Goal: Task Accomplishment & Management: Use online tool/utility

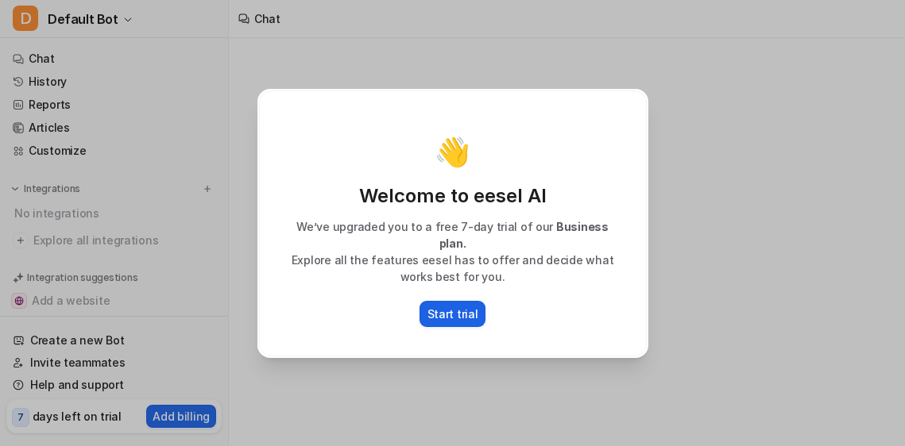
click at [466, 306] on p "Start trial" at bounding box center [452, 314] width 51 height 17
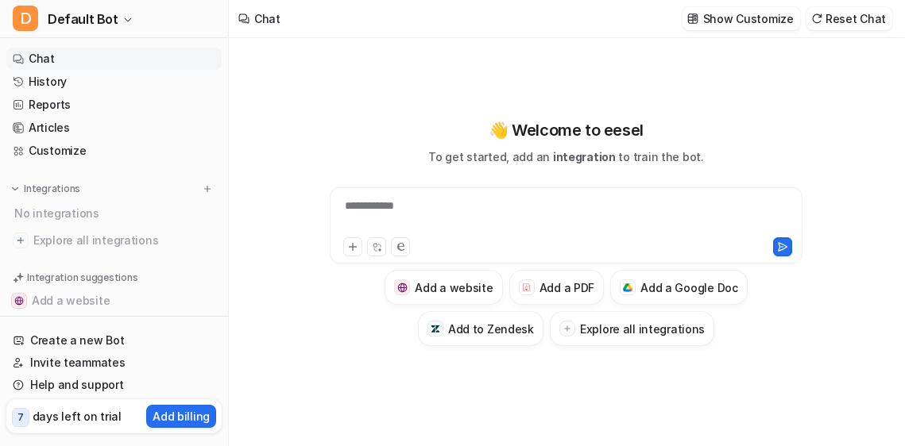
type textarea "**********"
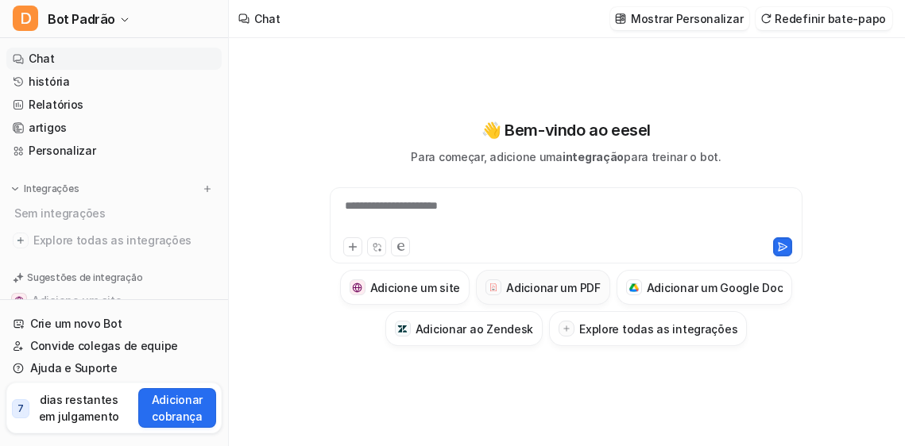
click at [540, 290] on h3 "Adicionar um PDF" at bounding box center [553, 288] width 95 height 17
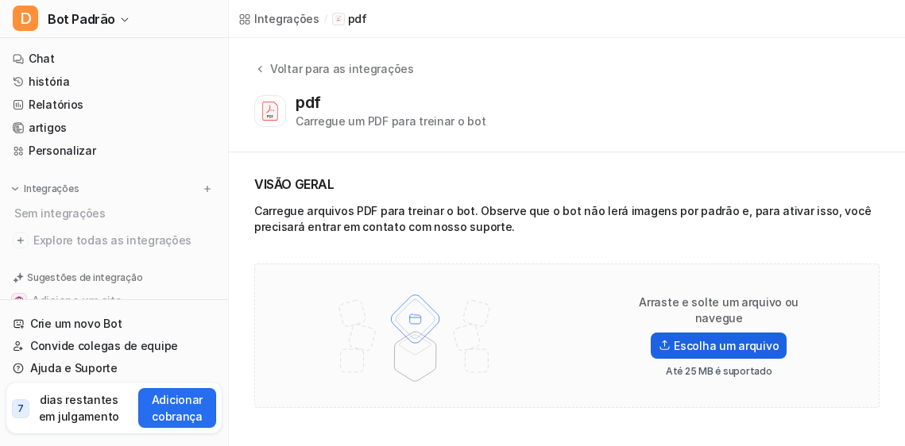
click at [688, 339] on label "Escolha um arquivo" at bounding box center [719, 346] width 136 height 26
click at [0, 0] on input "Escolha um arquivo" at bounding box center [0, 0] width 0 height 0
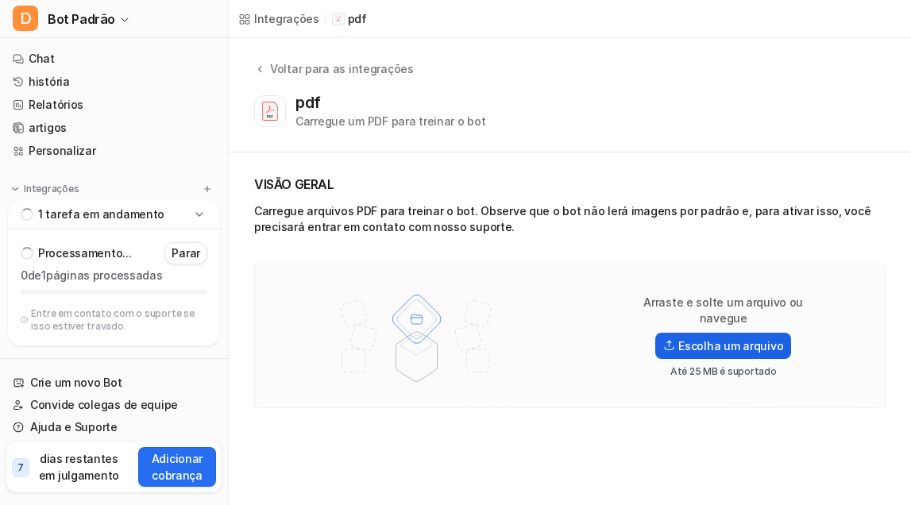
click at [683, 334] on label "Escolha um arquivo" at bounding box center [723, 346] width 136 height 26
click at [0, 0] on input "Escolha um arquivo" at bounding box center [0, 0] width 0 height 0
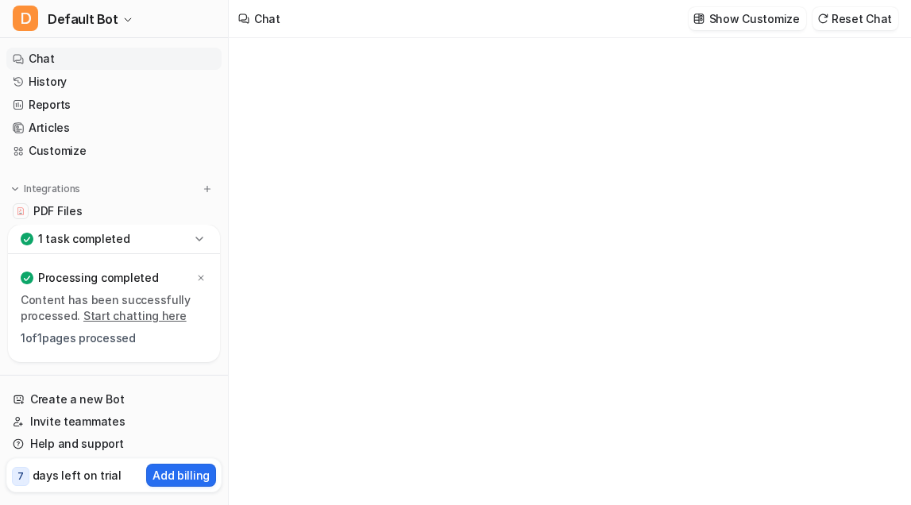
type textarea "**********"
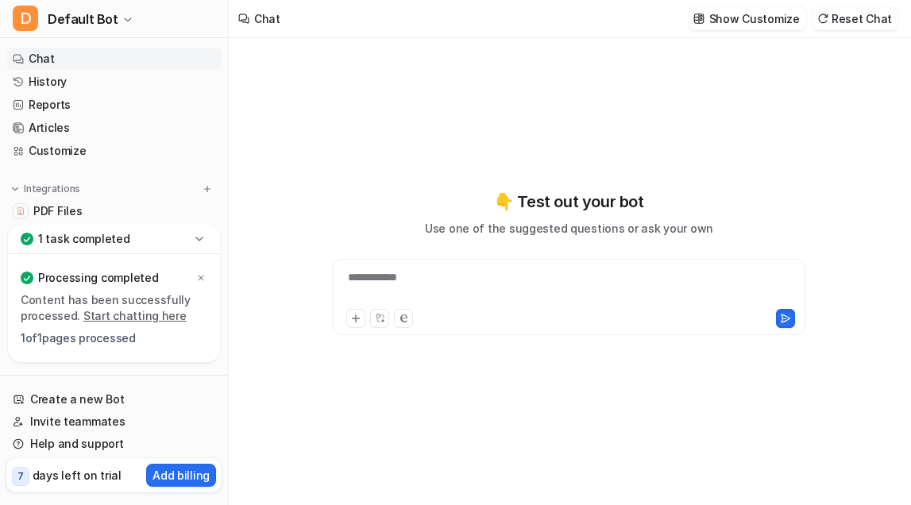
click at [548, 279] on div "**********" at bounding box center [569, 287] width 465 height 37
click at [350, 316] on button at bounding box center [355, 318] width 19 height 19
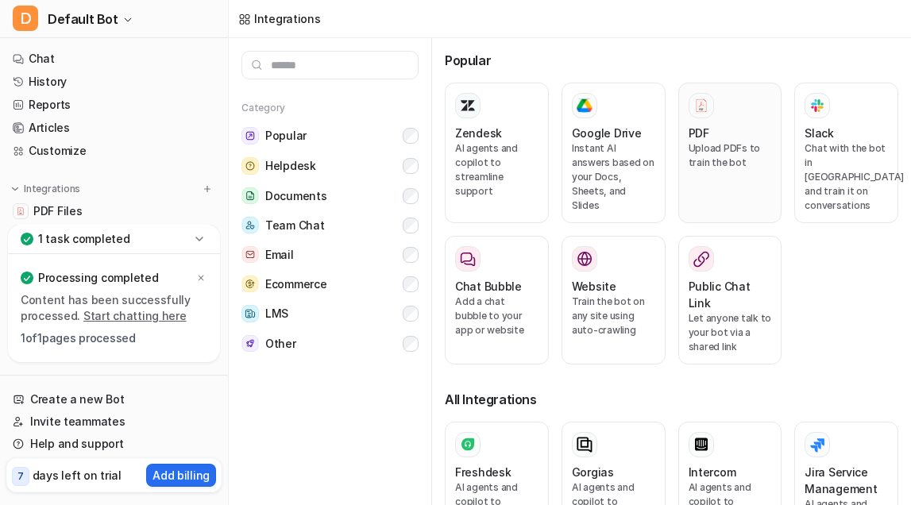
click at [716, 124] on div "PDF Upload PDFs to train the bot" at bounding box center [730, 153] width 83 height 120
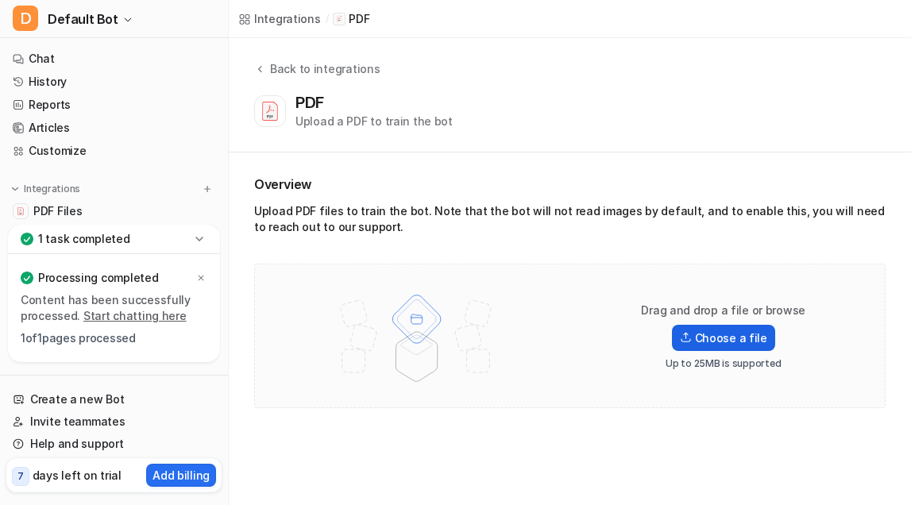
click at [732, 331] on label "Choose a file" at bounding box center [723, 338] width 103 height 26
click at [0, 0] on input "Choose a file" at bounding box center [0, 0] width 0 height 0
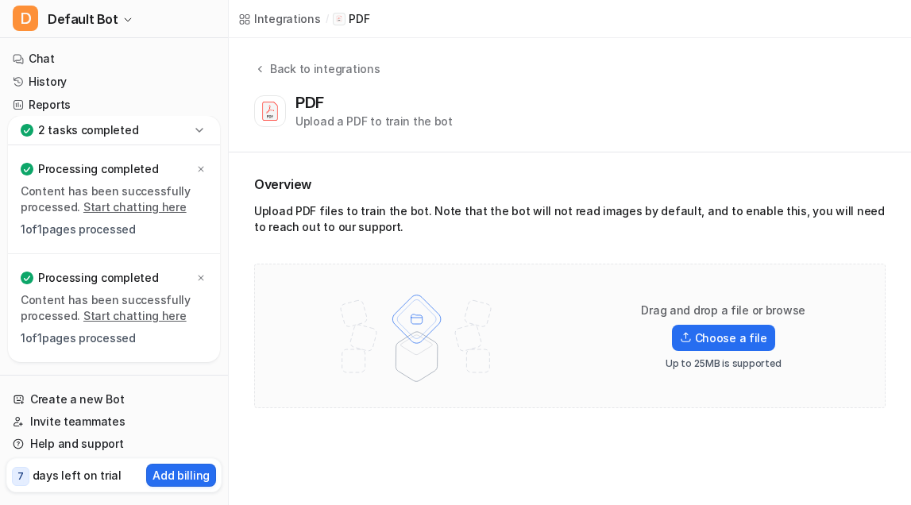
click at [427, 318] on img at bounding box center [416, 335] width 207 height 111
click at [400, 130] on div "Back to integrations PDF Upload a PDF to train the bot" at bounding box center [570, 95] width 682 height 114
click at [724, 366] on p "Up to 25MB is supported" at bounding box center [723, 364] width 115 height 13
click at [722, 350] on label "Choose a file" at bounding box center [723, 338] width 103 height 26
click at [0, 0] on input "Choose a file" at bounding box center [0, 0] width 0 height 0
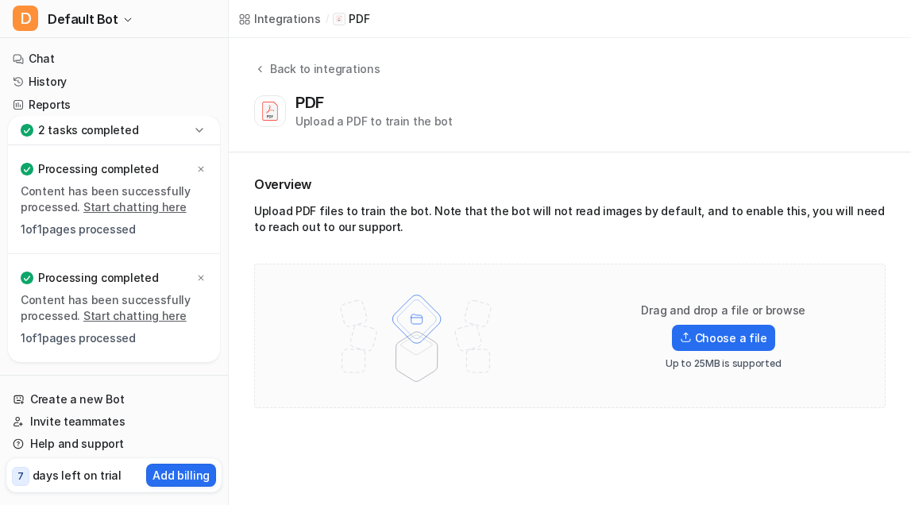
click at [414, 330] on img at bounding box center [416, 335] width 207 height 111
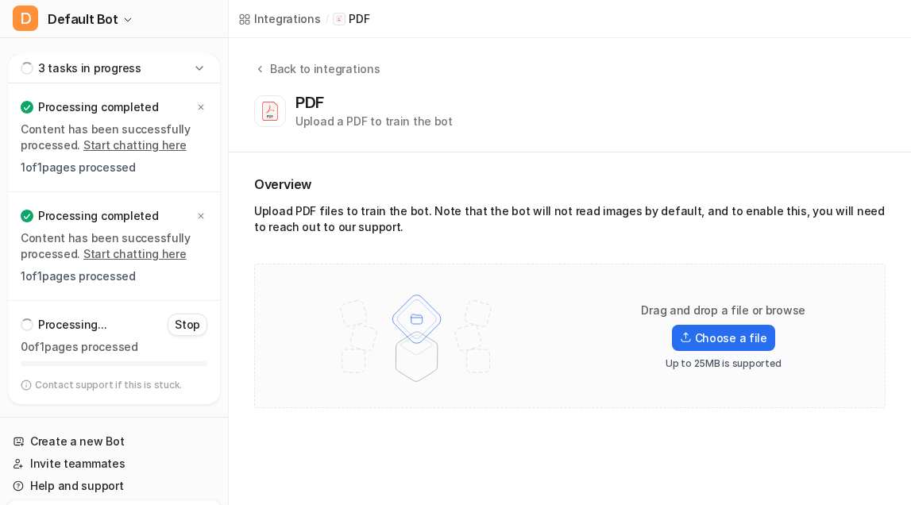
click at [414, 330] on img at bounding box center [416, 335] width 207 height 111
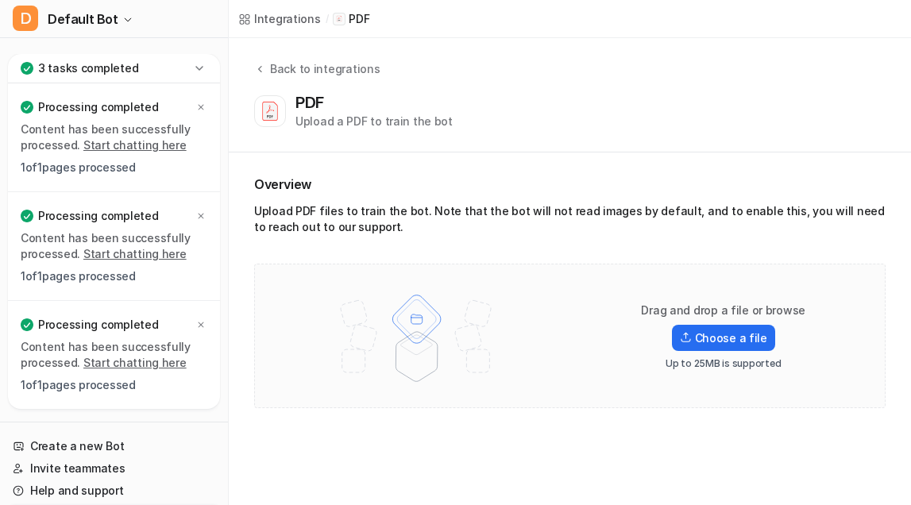
drag, startPoint x: 458, startPoint y: 181, endPoint x: 474, endPoint y: 175, distance: 17.1
click at [726, 57] on div "Back to integrations PDF Upload a PDF to train the bot Overview Upload PDF file…" at bounding box center [570, 234] width 682 height 392
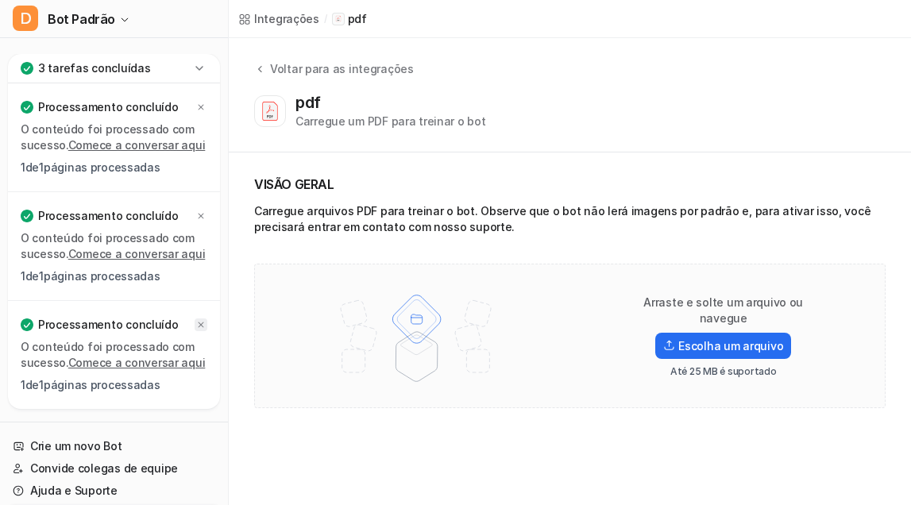
click at [204, 323] on icon at bounding box center [201, 325] width 10 height 10
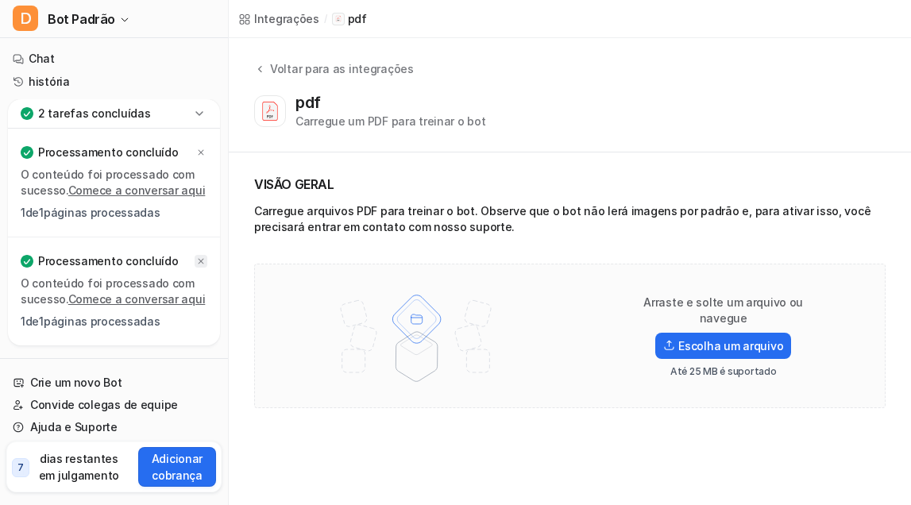
click at [198, 262] on icon at bounding box center [201, 262] width 10 height 10
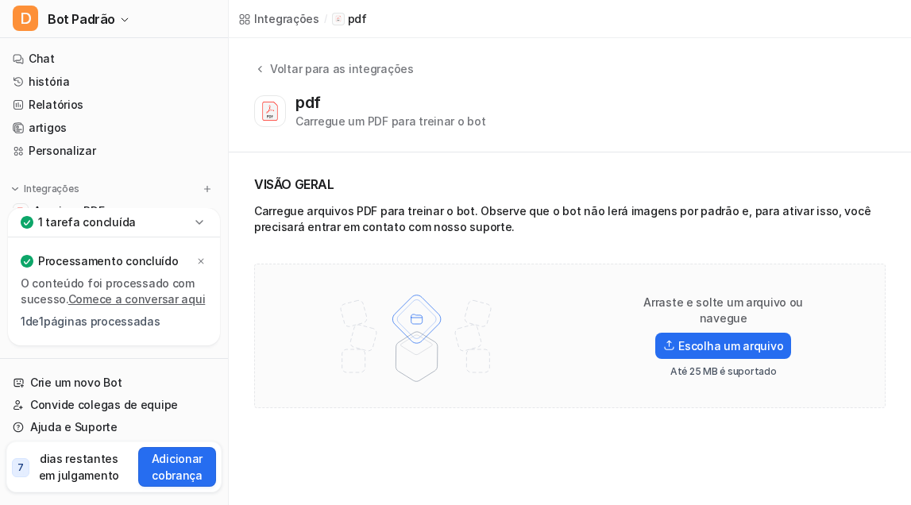
click at [198, 262] on icon at bounding box center [201, 262] width 10 height 10
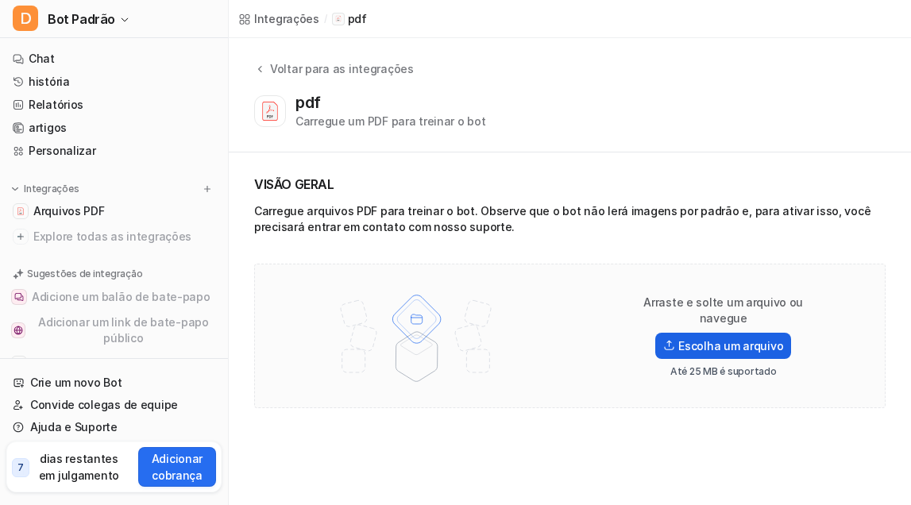
click at [724, 333] on label "Escolha um arquivo" at bounding box center [723, 346] width 136 height 26
click at [0, 0] on input "Escolha um arquivo" at bounding box center [0, 0] width 0 height 0
click at [715, 350] on label "Escolha um arquivo" at bounding box center [723, 346] width 136 height 26
click at [0, 0] on input "Escolha um arquivo" at bounding box center [0, 0] width 0 height 0
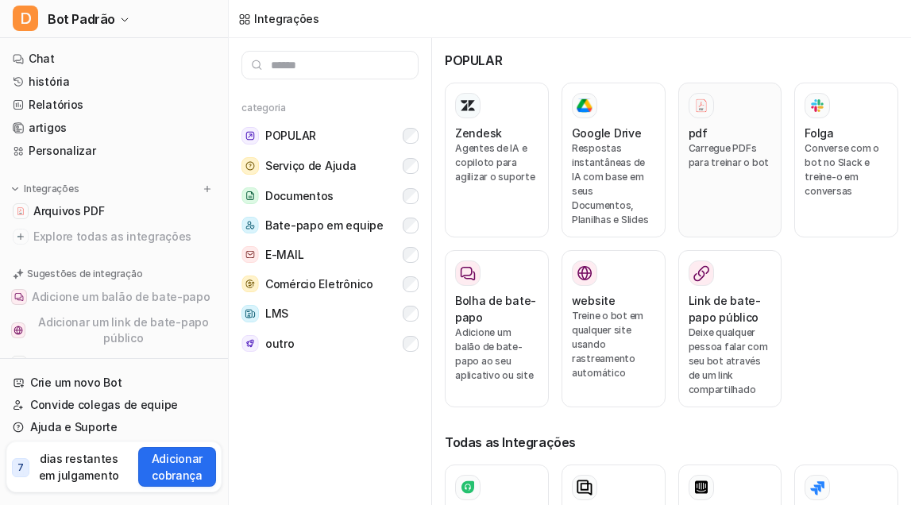
click at [715, 153] on p "Carregue PDFs para treinar o bot" at bounding box center [730, 155] width 83 height 29
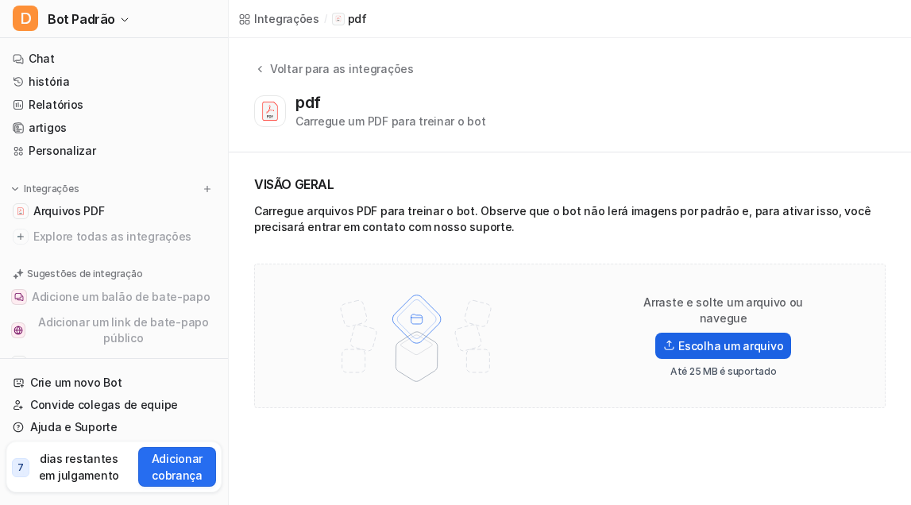
click at [718, 335] on label "Escolha um arquivo" at bounding box center [723, 346] width 136 height 26
click at [0, 0] on input "Escolha um arquivo" at bounding box center [0, 0] width 0 height 0
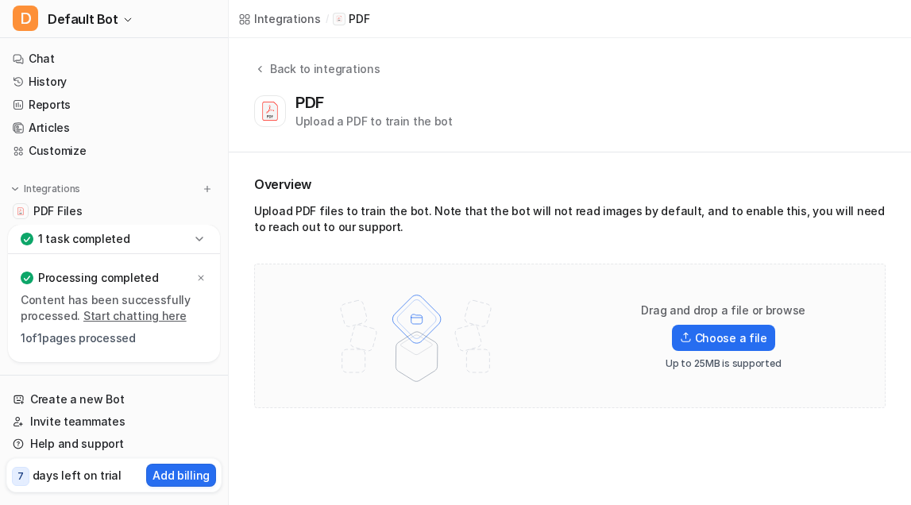
click at [96, 240] on p "1 task completed" at bounding box center [84, 239] width 92 height 16
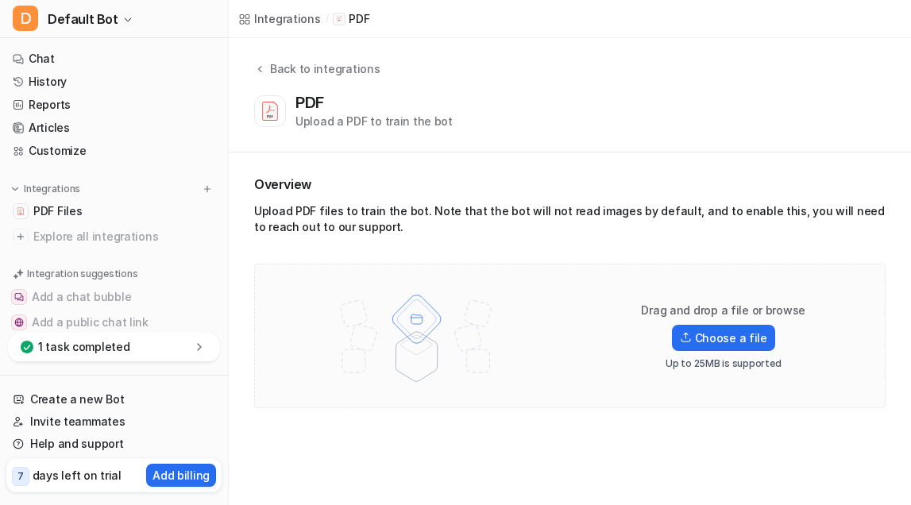
click at [193, 346] on icon at bounding box center [199, 347] width 16 height 16
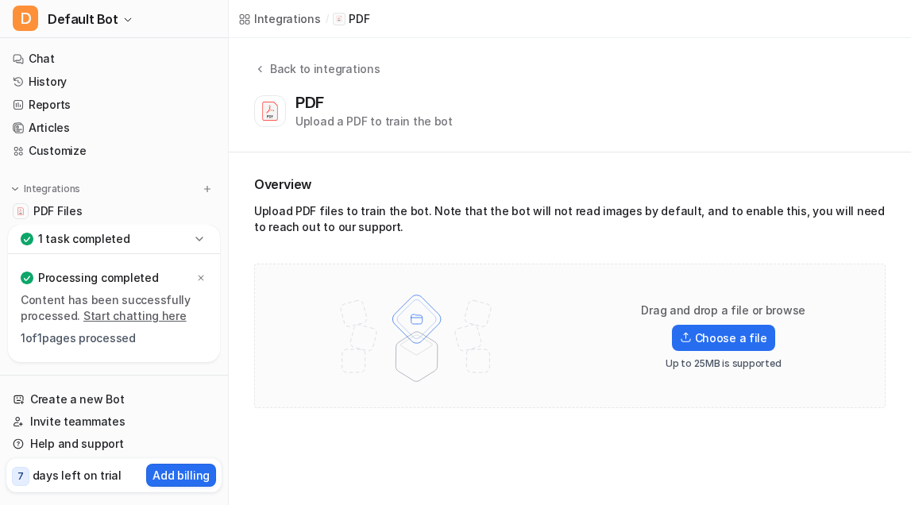
click at [143, 315] on link "Start chatting here" at bounding box center [134, 316] width 103 height 14
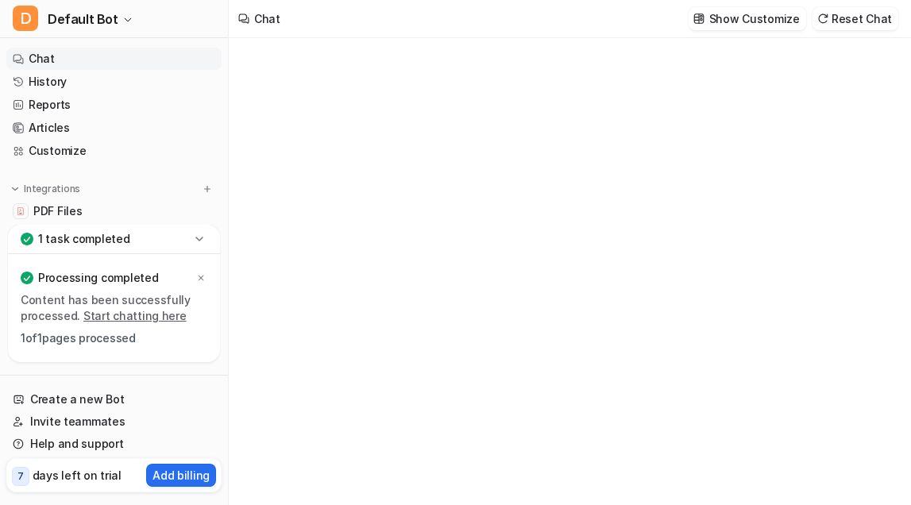
type textarea "**********"
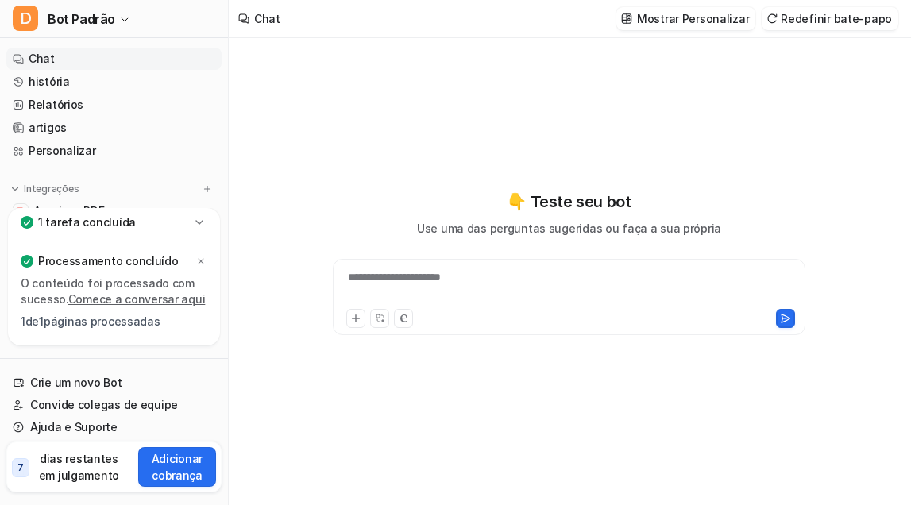
click at [146, 301] on link "Comece a conversar aqui" at bounding box center [136, 299] width 137 height 14
click at [416, 283] on div "**********" at bounding box center [569, 287] width 465 height 37
paste div
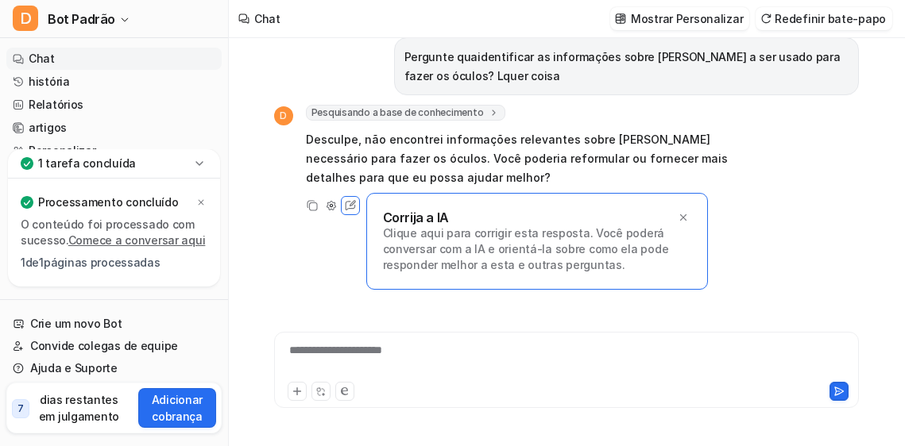
click at [199, 167] on icon at bounding box center [199, 164] width 16 height 16
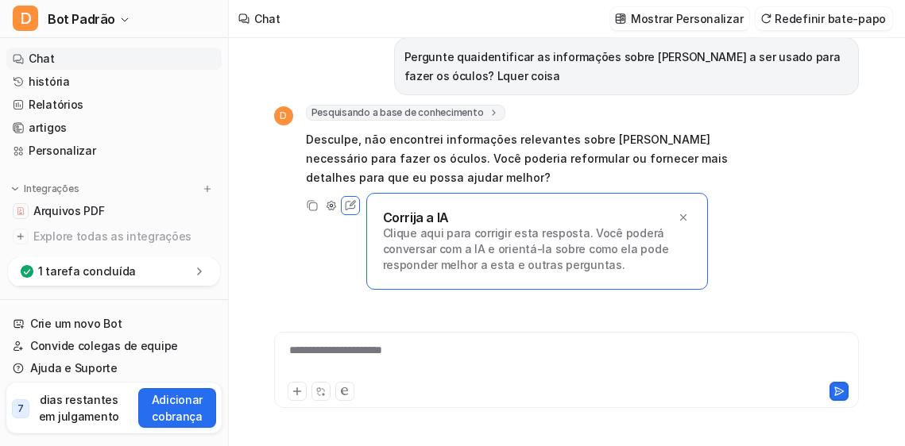
scroll to position [20, 0]
